Goal: Navigation & Orientation: Go to known website

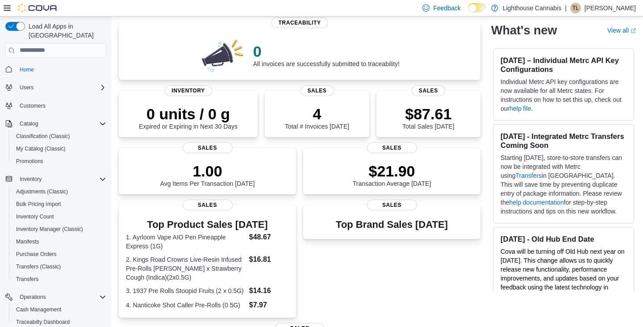
scroll to position [64, 0]
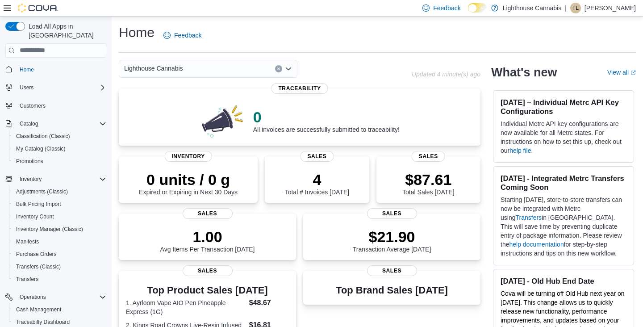
scroll to position [6, 0]
